Goal: Transaction & Acquisition: Purchase product/service

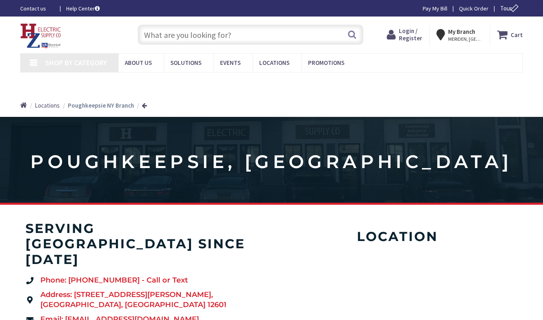
drag, startPoint x: 0, startPoint y: 0, endPoint x: 416, endPoint y: 36, distance: 417.6
click at [399, 35] on icon at bounding box center [393, 34] width 12 height 15
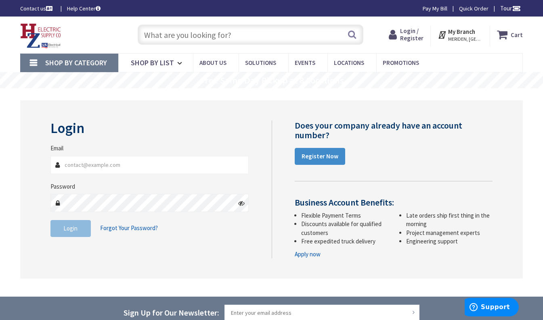
type input "[PERSON_NAME][EMAIL_ADDRESS][DOMAIN_NAME]"
click at [73, 229] on span "Login" at bounding box center [70, 229] width 14 height 8
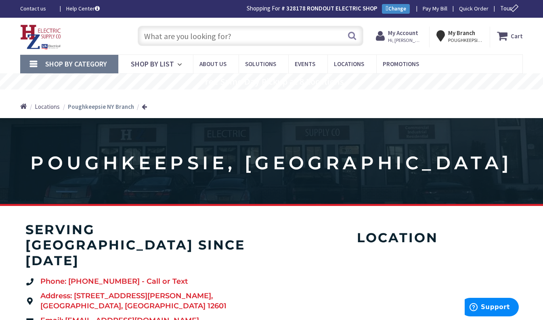
click at [178, 33] on input "text" at bounding box center [251, 36] width 226 height 20
paste input "YA2CL2TC14E1"
type input "YA2CL2TC14E1"
click at [354, 39] on button "Search" at bounding box center [352, 36] width 10 height 18
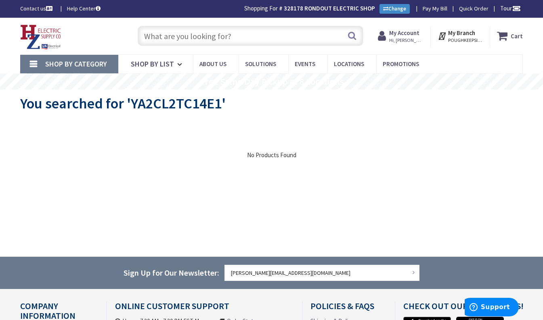
paste input "YA2CL2TC14E1"
type input "YA2CL2TC14E1"
click at [353, 37] on button "Search" at bounding box center [352, 36] width 10 height 18
